Goal: Transaction & Acquisition: Purchase product/service

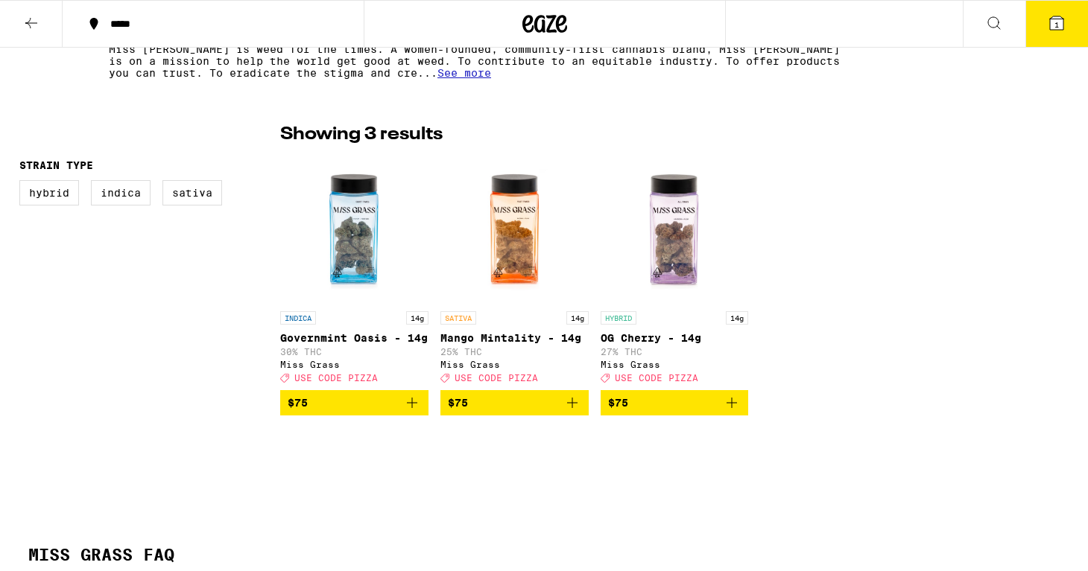
scroll to position [326, 0]
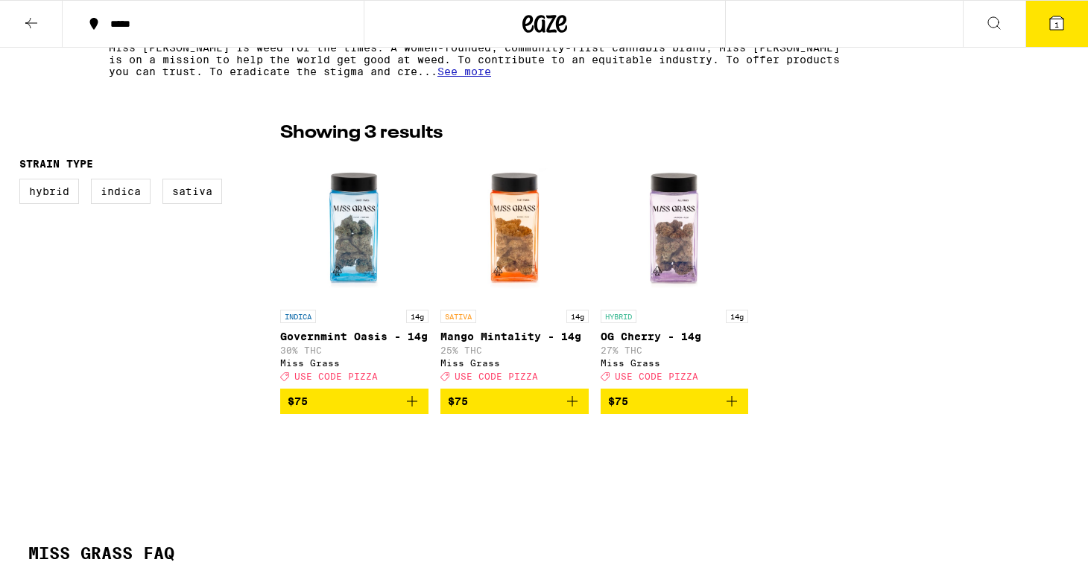
click at [508, 260] on img "Open page for Mango Mintality - 14g from Miss Grass" at bounding box center [514, 227] width 148 height 149
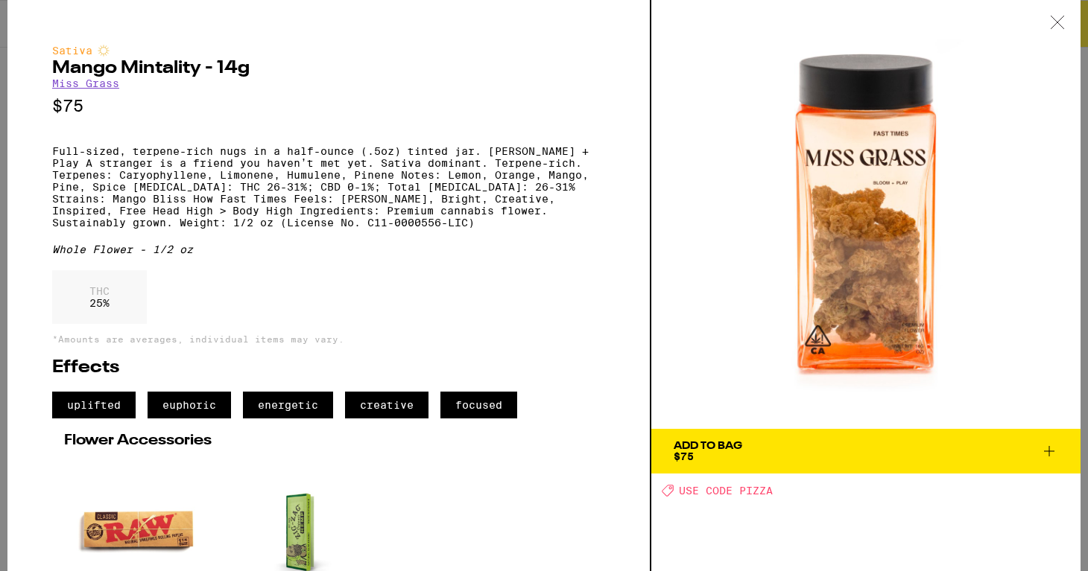
click at [1062, 22] on icon at bounding box center [1057, 22] width 15 height 13
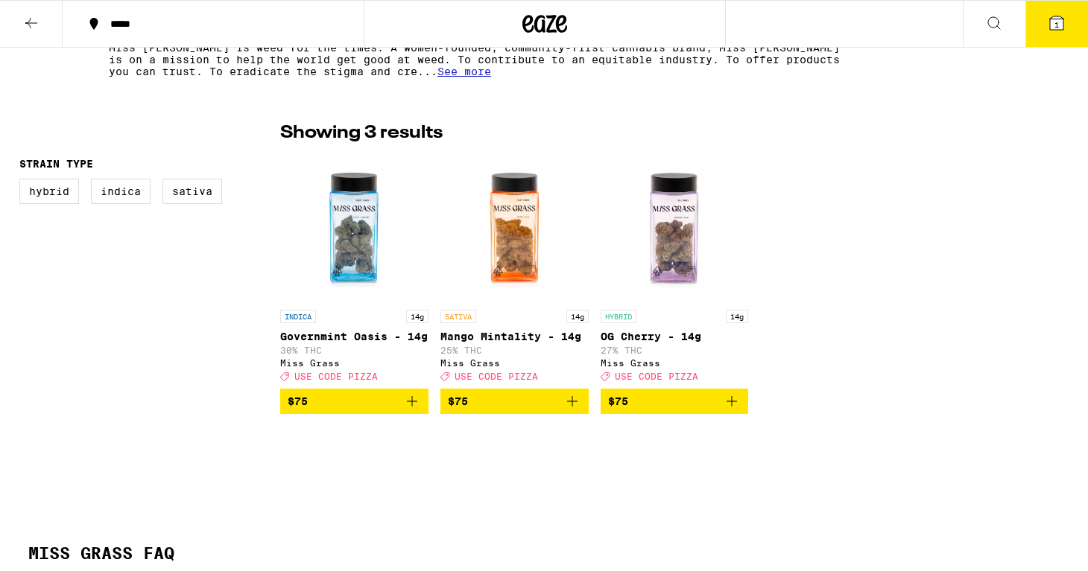
click at [19, 19] on button at bounding box center [31, 24] width 63 height 47
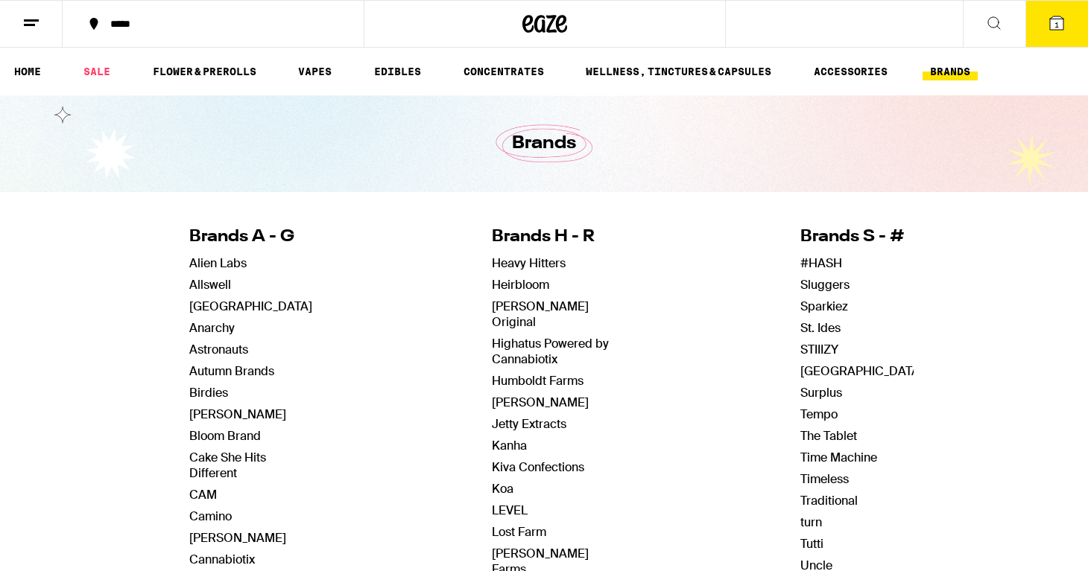
click at [558, 20] on icon at bounding box center [544, 23] width 45 height 27
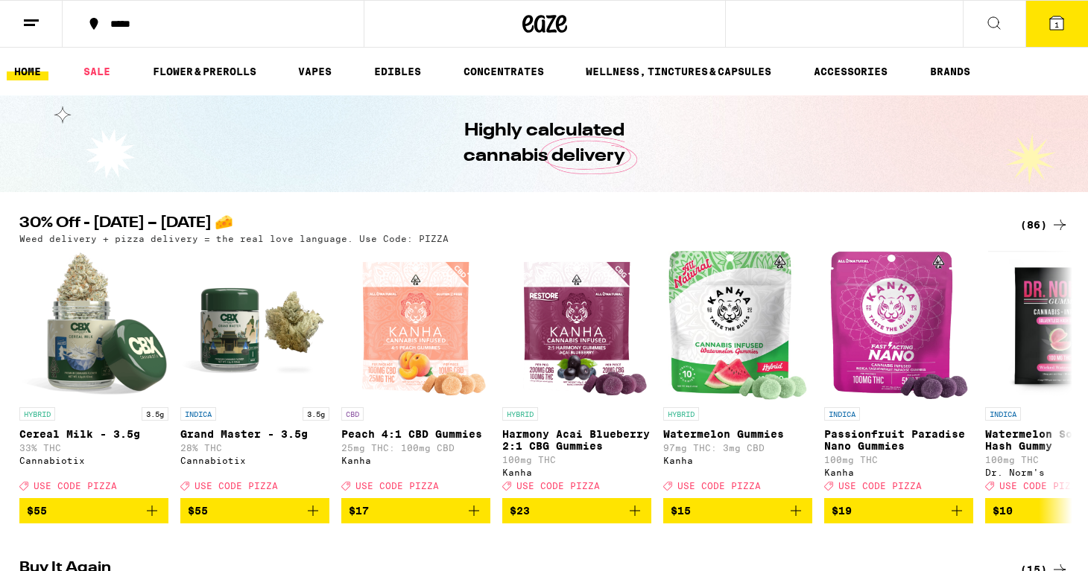
click at [1061, 224] on icon at bounding box center [1059, 225] width 18 height 18
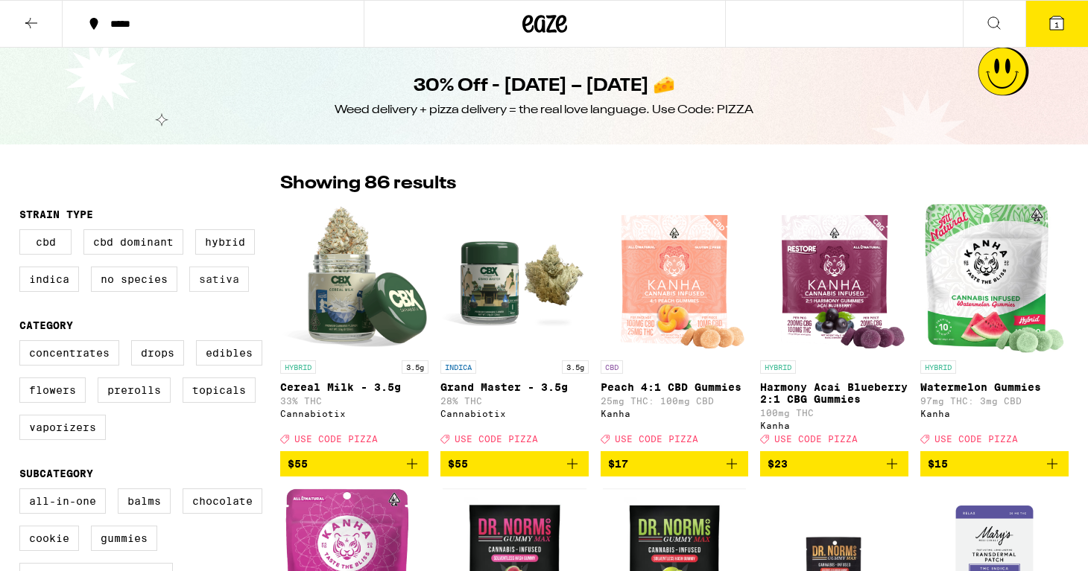
click at [224, 280] on label "Sativa" at bounding box center [219, 279] width 60 height 25
click at [23, 232] on input "Sativa" at bounding box center [22, 232] width 1 height 1
checkbox input "true"
